Goal: Information Seeking & Learning: Learn about a topic

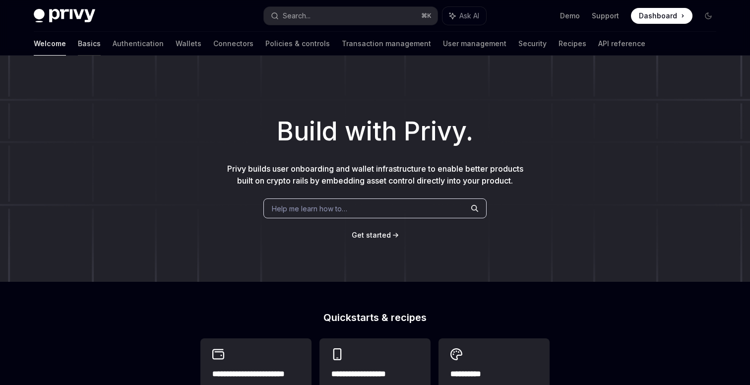
click at [78, 46] on link "Basics" at bounding box center [89, 44] width 23 height 24
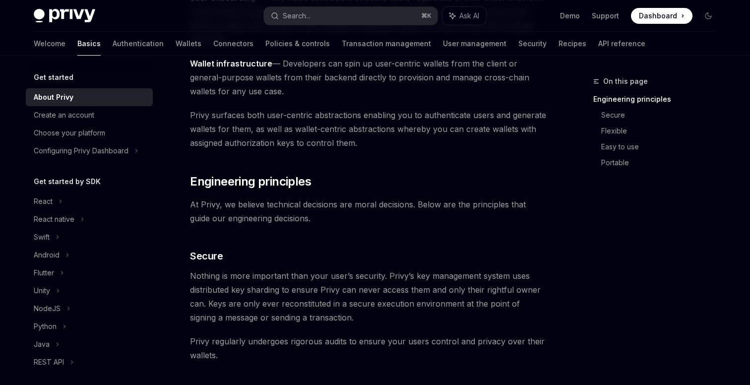
scroll to position [205, 0]
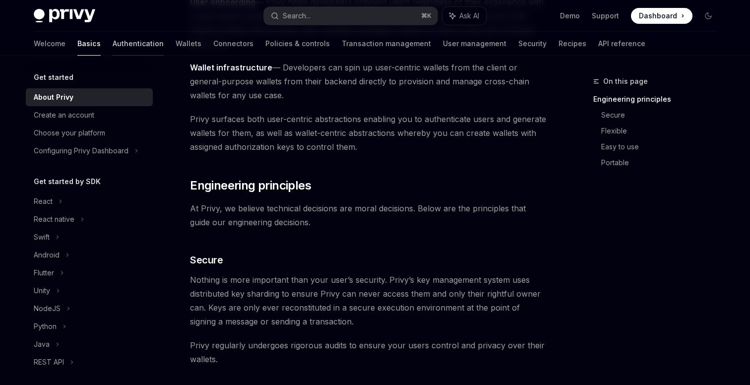
click at [113, 45] on link "Authentication" at bounding box center [138, 44] width 51 height 24
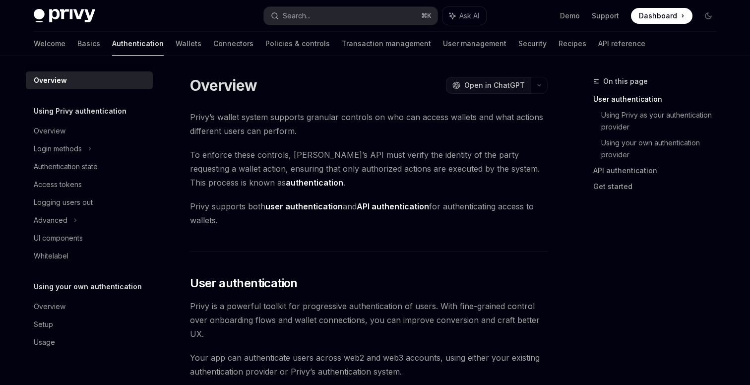
click at [504, 87] on span "Open in ChatGPT" at bounding box center [494, 85] width 61 height 10
click at [176, 42] on link "Wallets" at bounding box center [189, 44] width 26 height 24
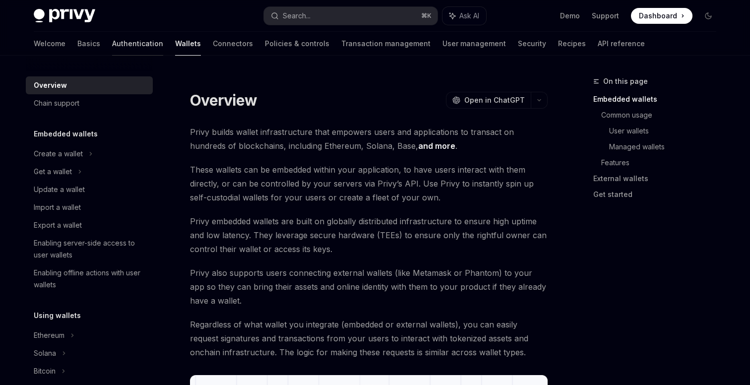
click at [112, 46] on link "Authentication" at bounding box center [137, 44] width 51 height 24
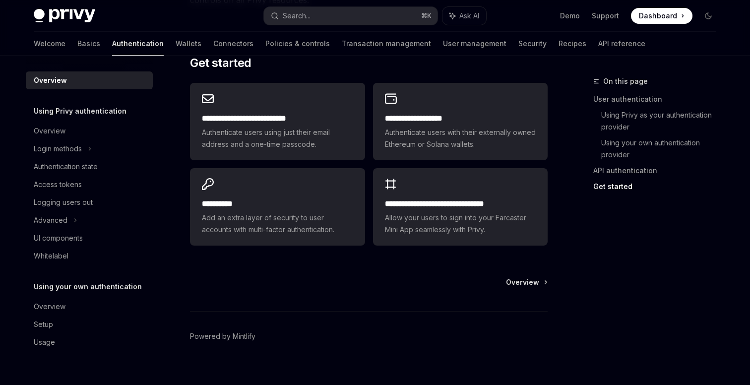
scroll to position [860, 0]
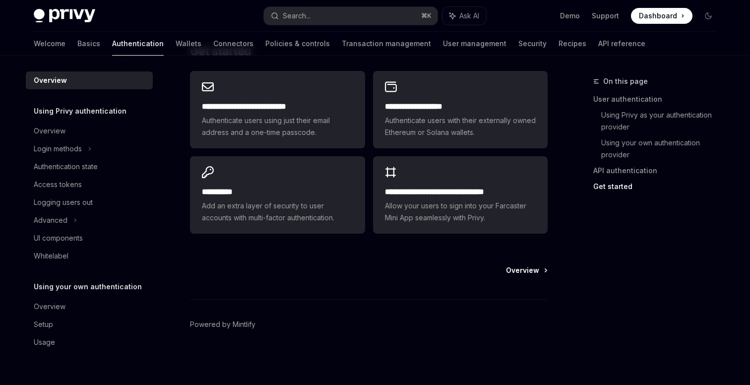
click at [529, 273] on span "Overview" at bounding box center [522, 270] width 33 height 10
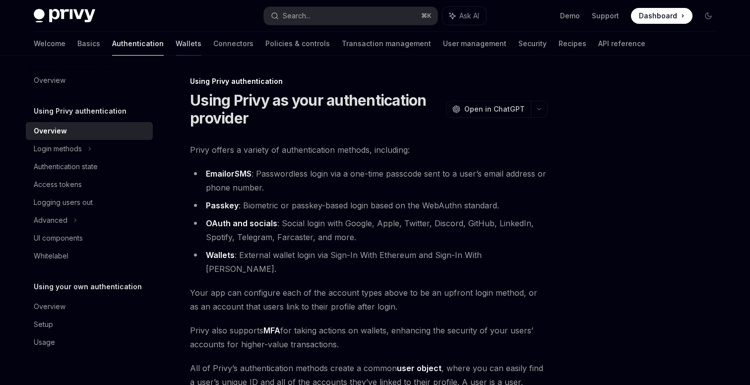
click at [176, 47] on link "Wallets" at bounding box center [189, 44] width 26 height 24
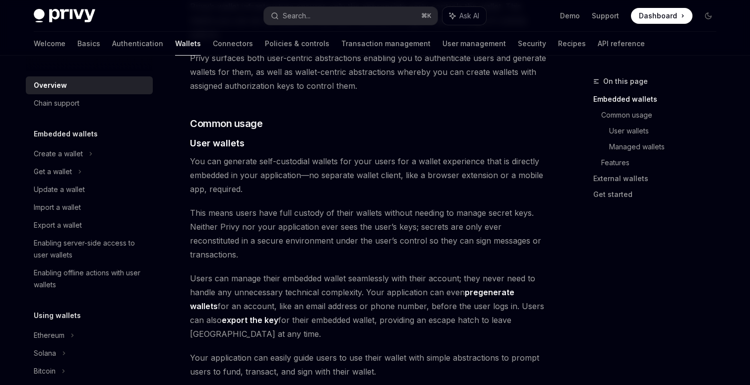
scroll to position [631, 0]
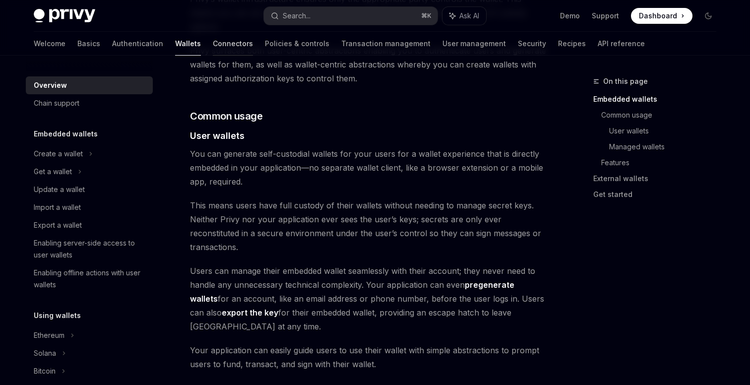
click at [213, 37] on link "Connectors" at bounding box center [233, 44] width 40 height 24
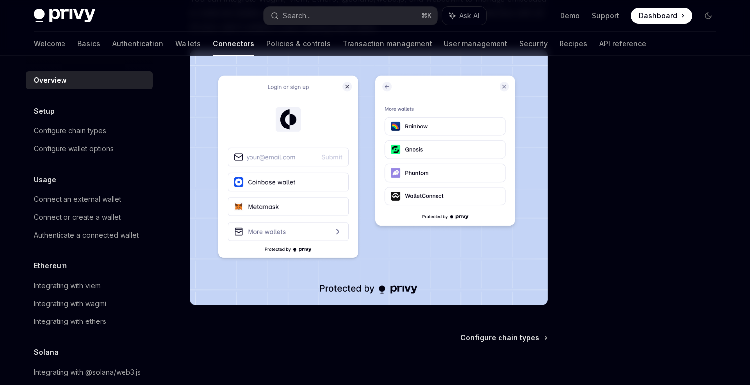
scroll to position [251, 0]
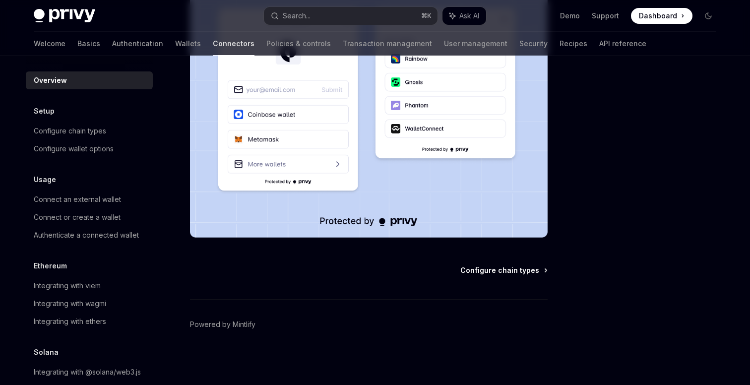
click at [496, 267] on span "Configure chain types" at bounding box center [499, 270] width 79 height 10
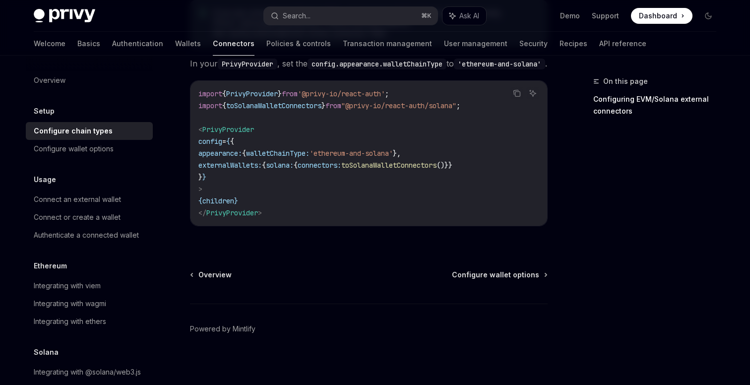
scroll to position [253, 0]
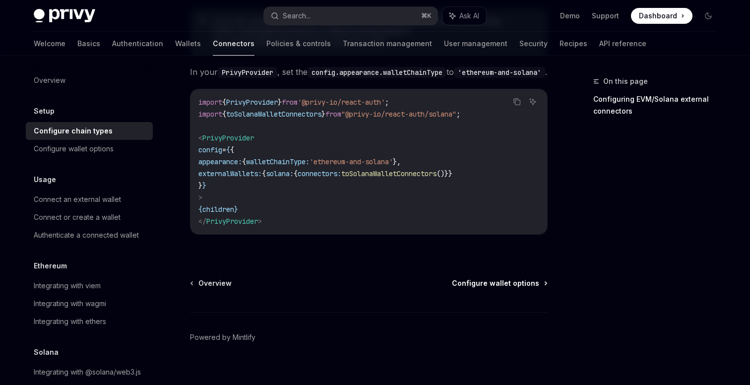
click at [511, 283] on span "Configure wallet options" at bounding box center [495, 283] width 87 height 10
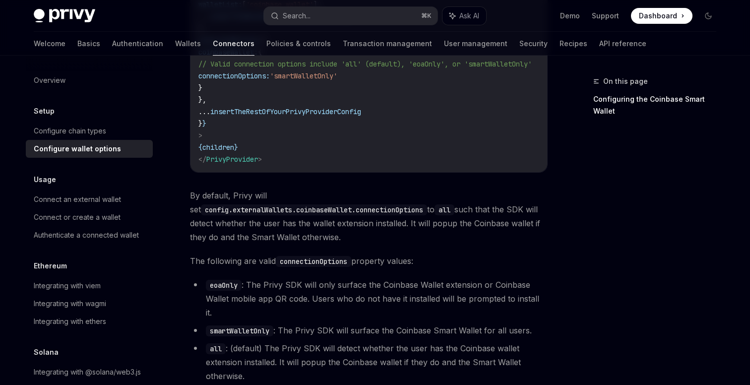
scroll to position [1403, 0]
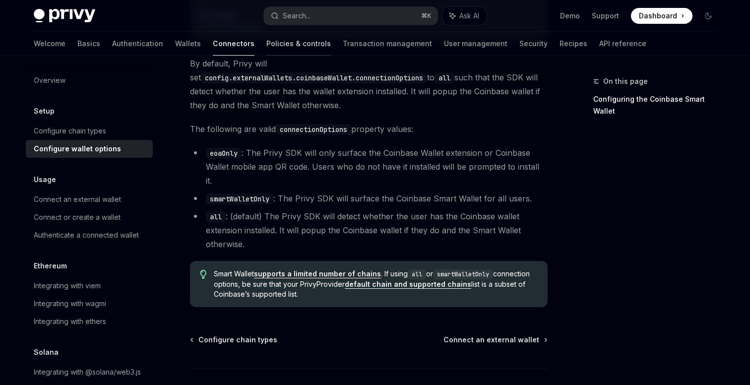
click at [266, 48] on link "Policies & controls" at bounding box center [298, 44] width 64 height 24
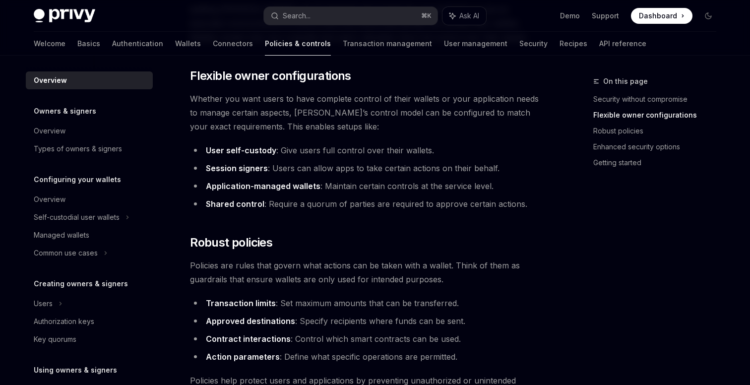
scroll to position [216, 0]
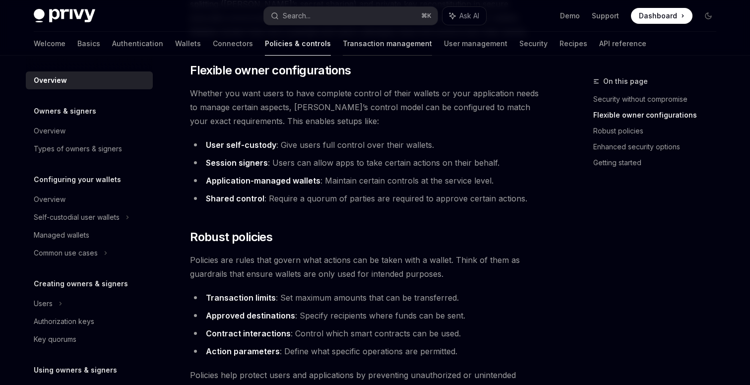
click at [343, 41] on link "Transaction management" at bounding box center [387, 44] width 89 height 24
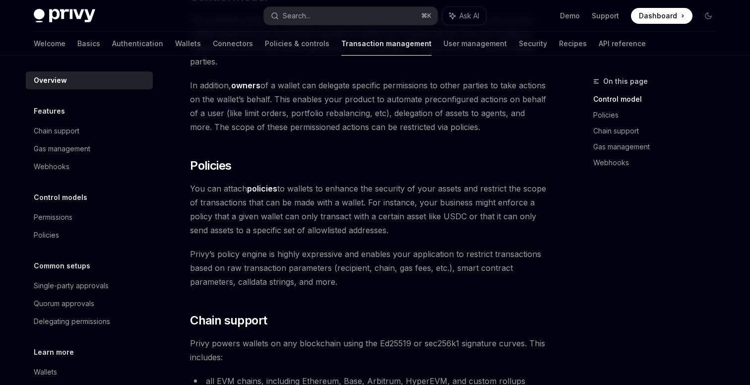
scroll to position [102, 0]
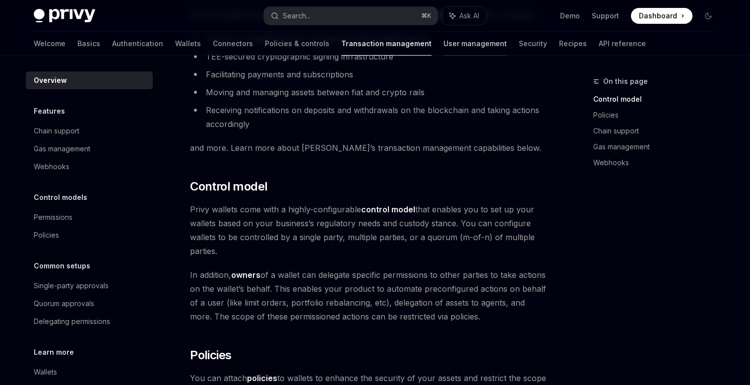
click at [443, 37] on link "User management" at bounding box center [474, 44] width 63 height 24
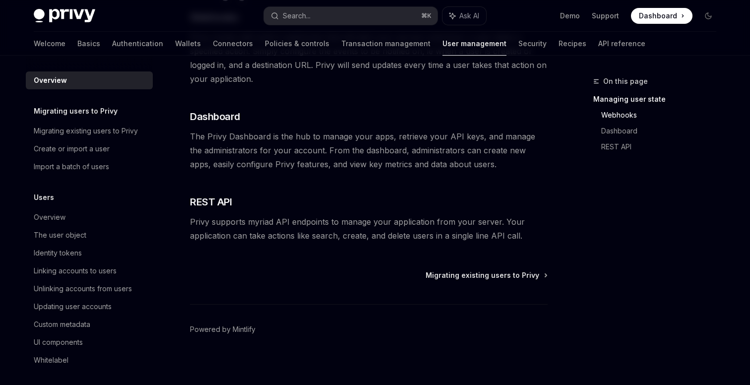
scroll to position [232, 0]
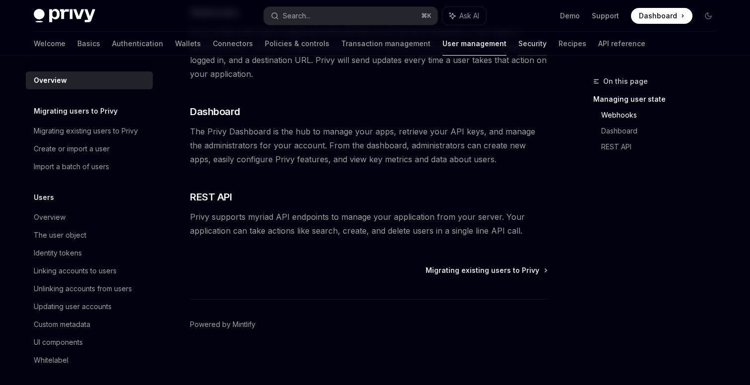
click at [518, 45] on link "Security" at bounding box center [532, 44] width 28 height 24
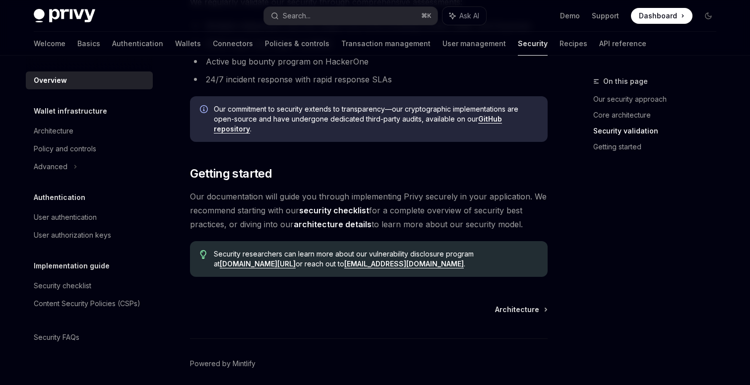
scroll to position [728, 0]
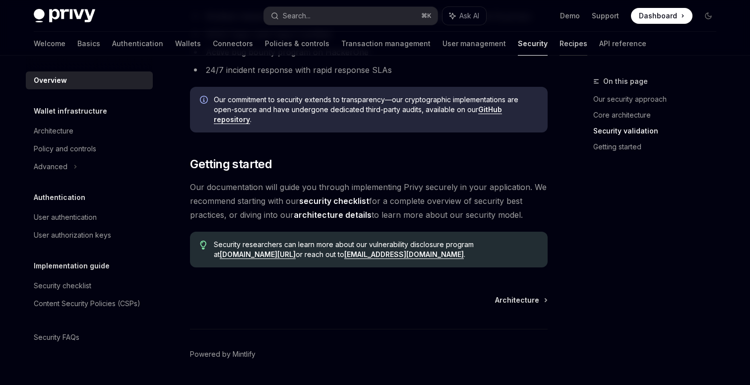
click at [560, 39] on link "Recipes" at bounding box center [574, 44] width 28 height 24
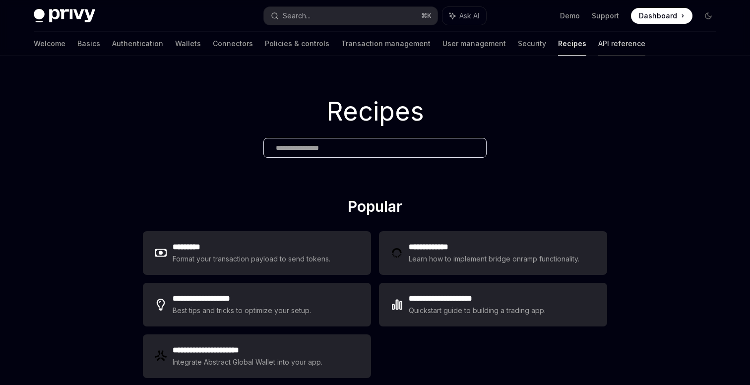
click at [598, 42] on link "API reference" at bounding box center [621, 44] width 47 height 24
type textarea "*"
